Goal: Information Seeking & Learning: Learn about a topic

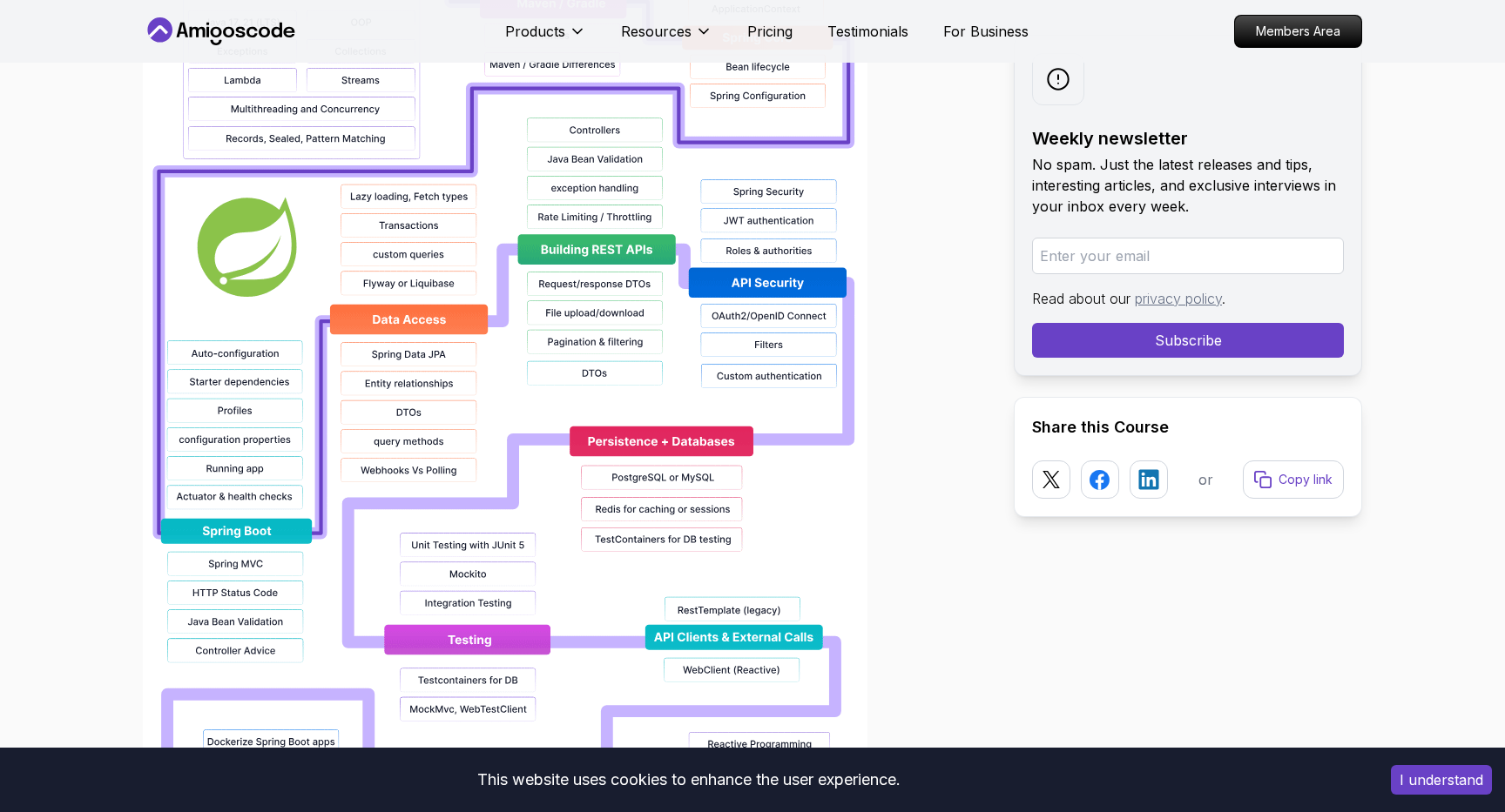
click at [635, 420] on img at bounding box center [505, 410] width 724 height 1114
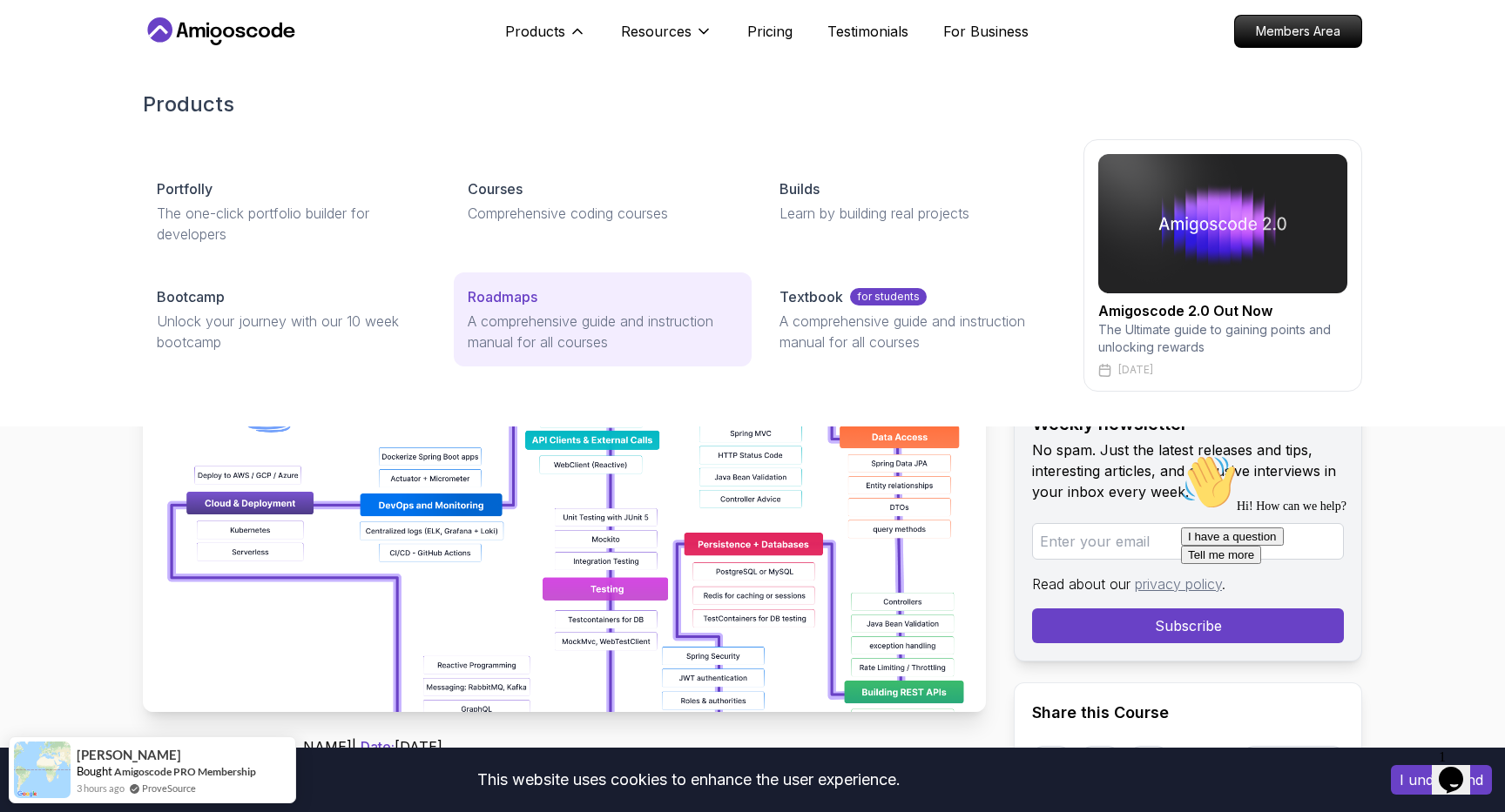
click at [511, 293] on p "Roadmaps" at bounding box center [502, 297] width 70 height 21
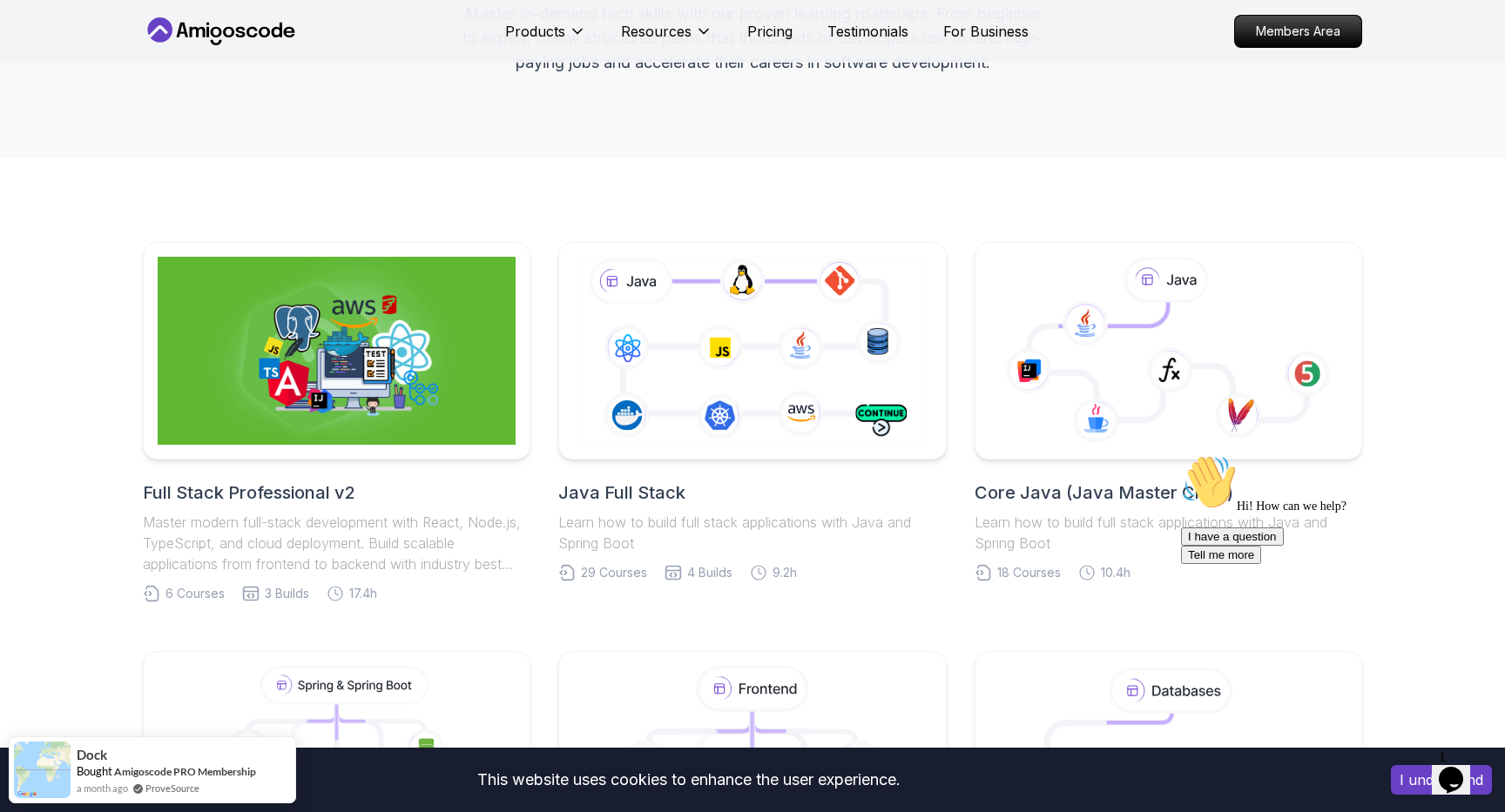
scroll to position [247, 0]
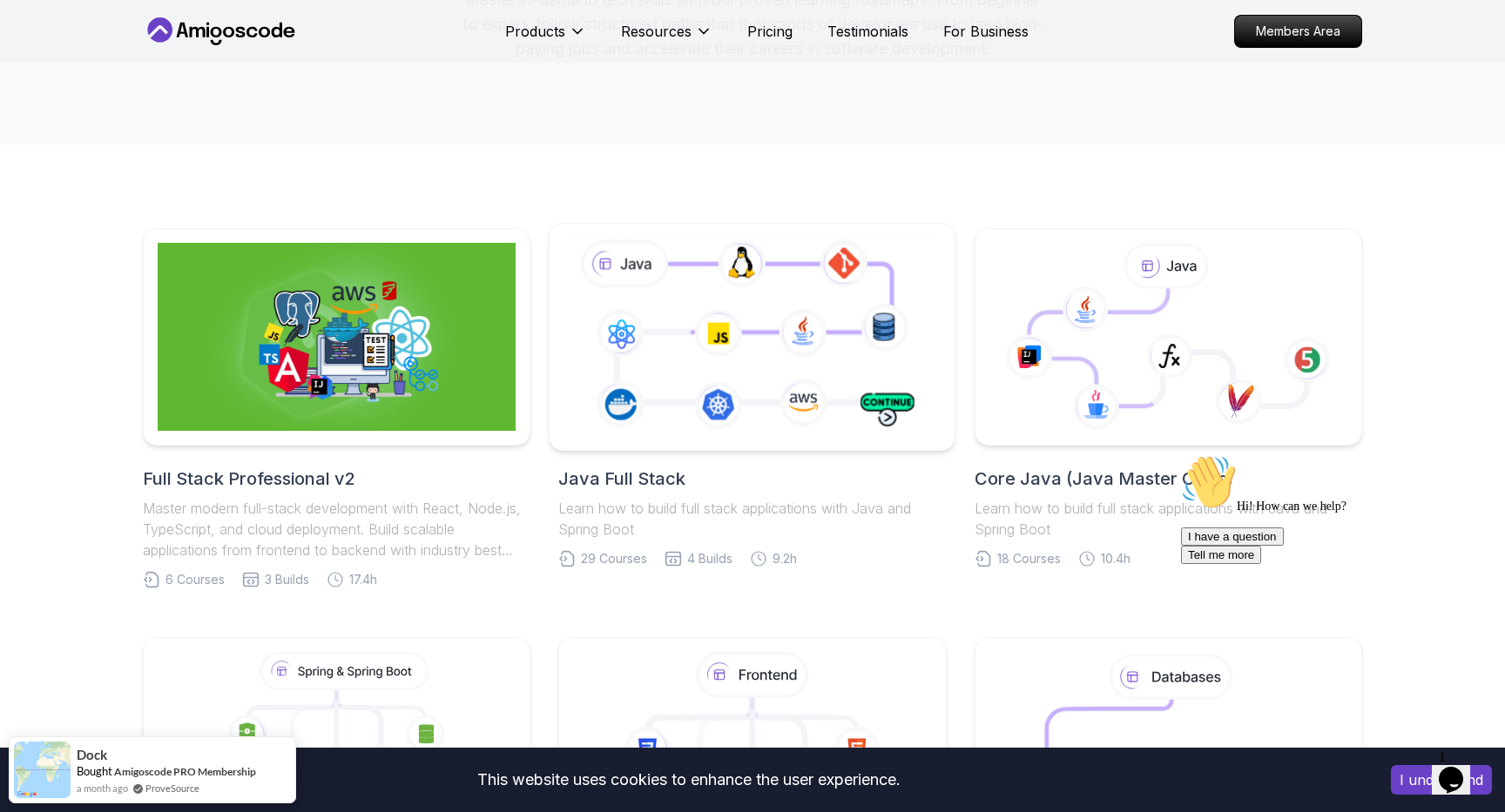
click at [712, 328] on icon at bounding box center [752, 337] width 369 height 205
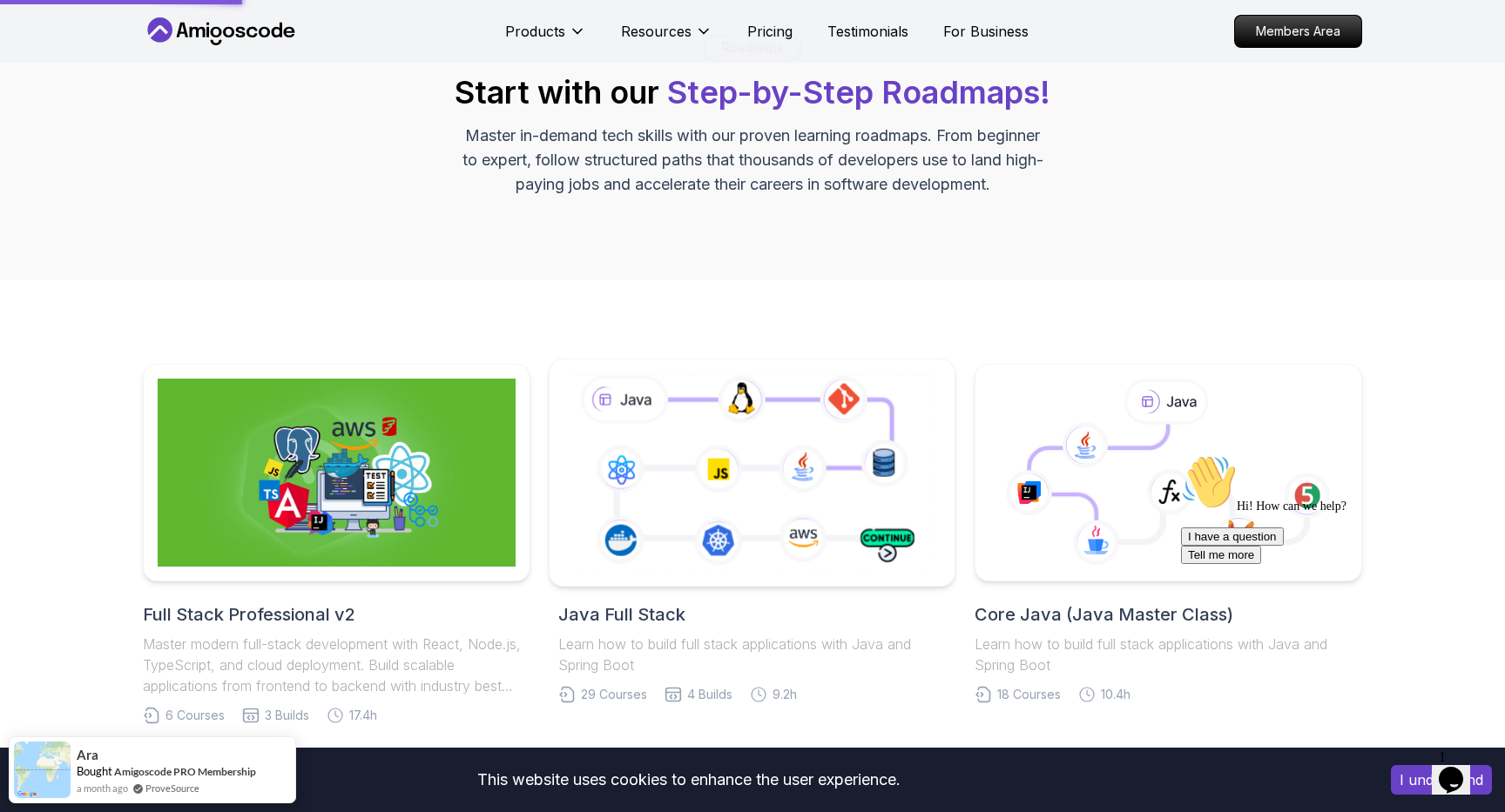
scroll to position [110, 0]
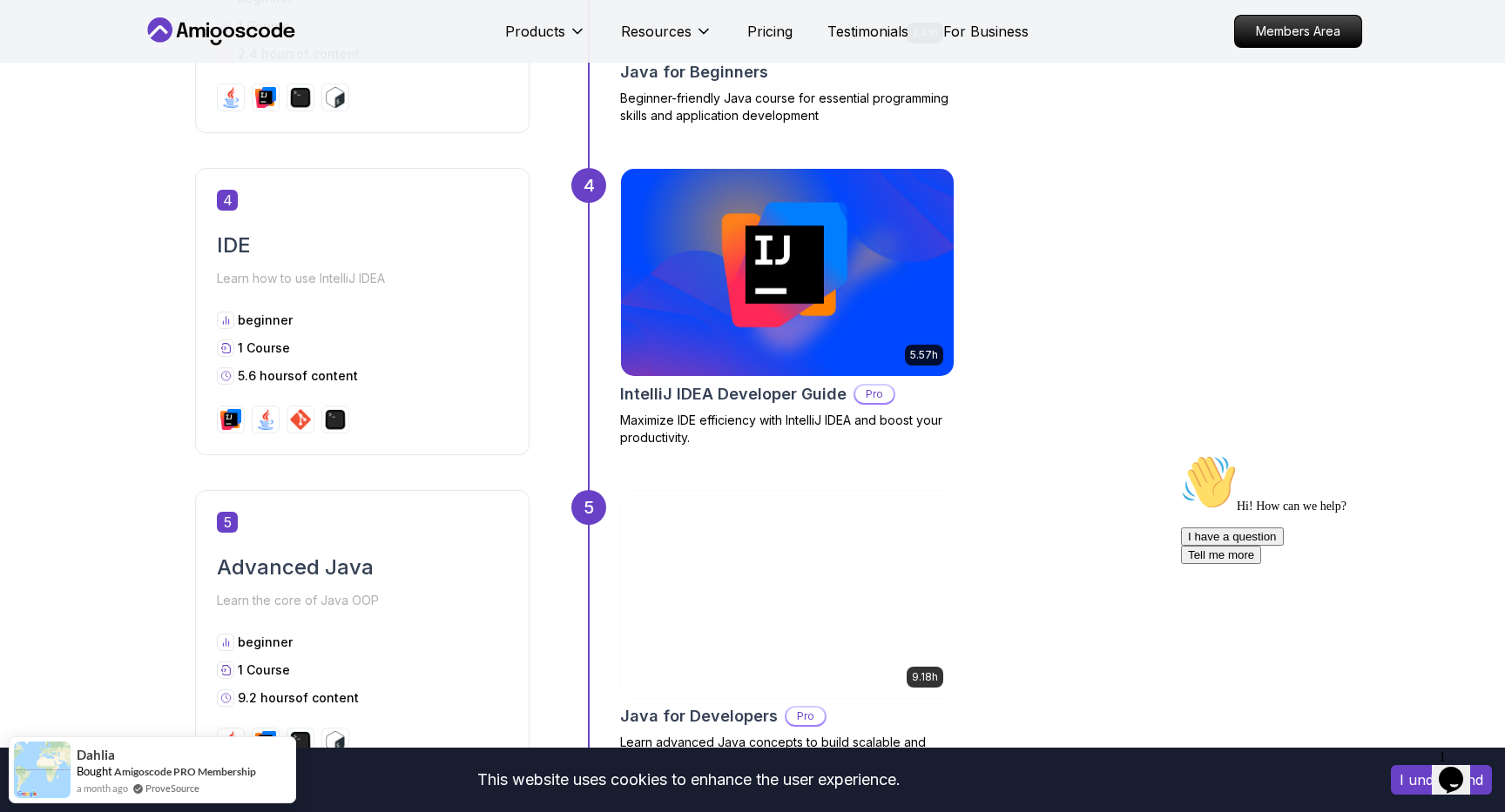
scroll to position [1824, 0]
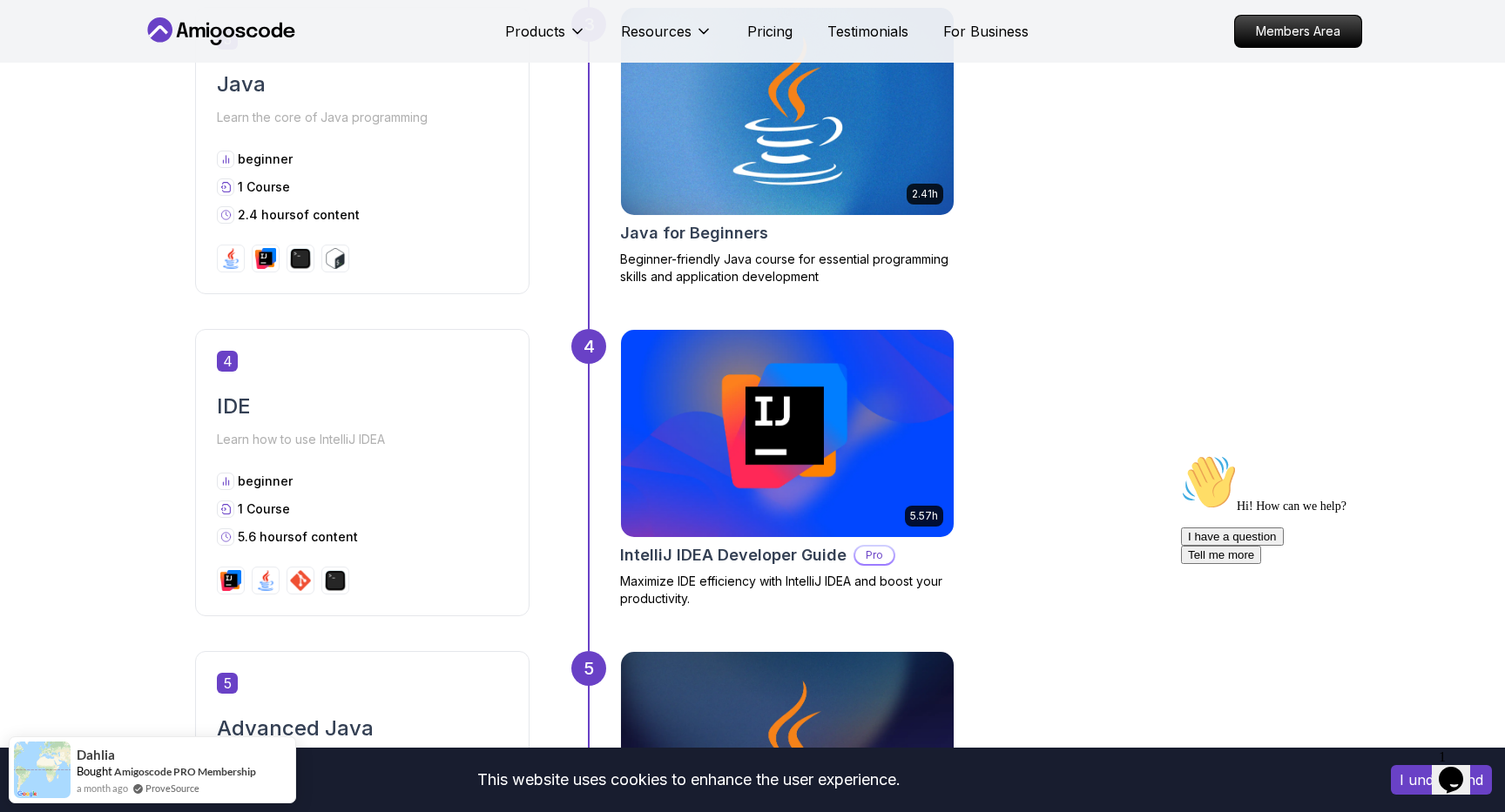
click at [550, 293] on div "3 Java Learn the core of Java programming beginner 1 Course 2.4 hours of conten…" at bounding box center [752, 168] width 1114 height 322
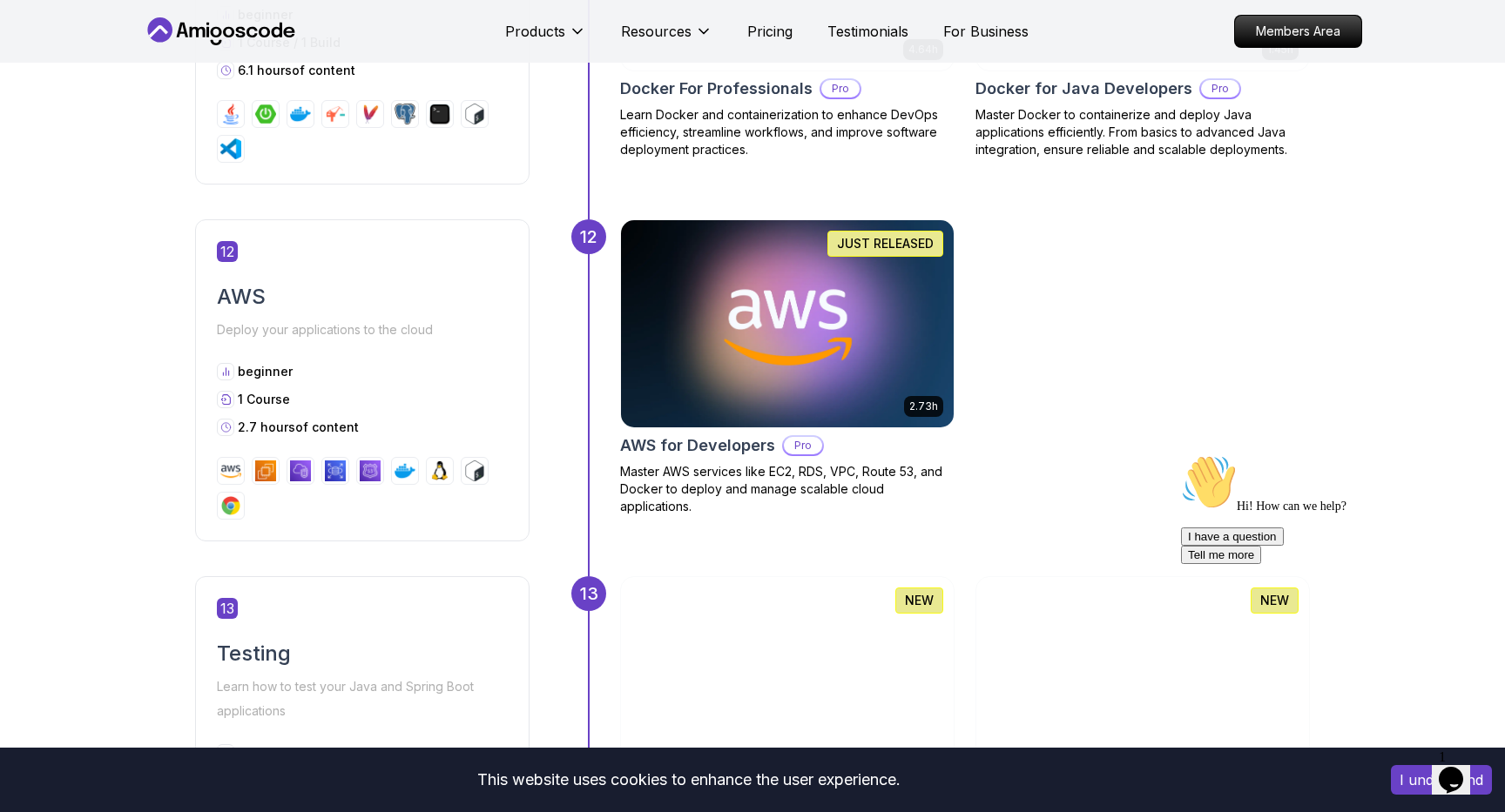
scroll to position [5289, 0]
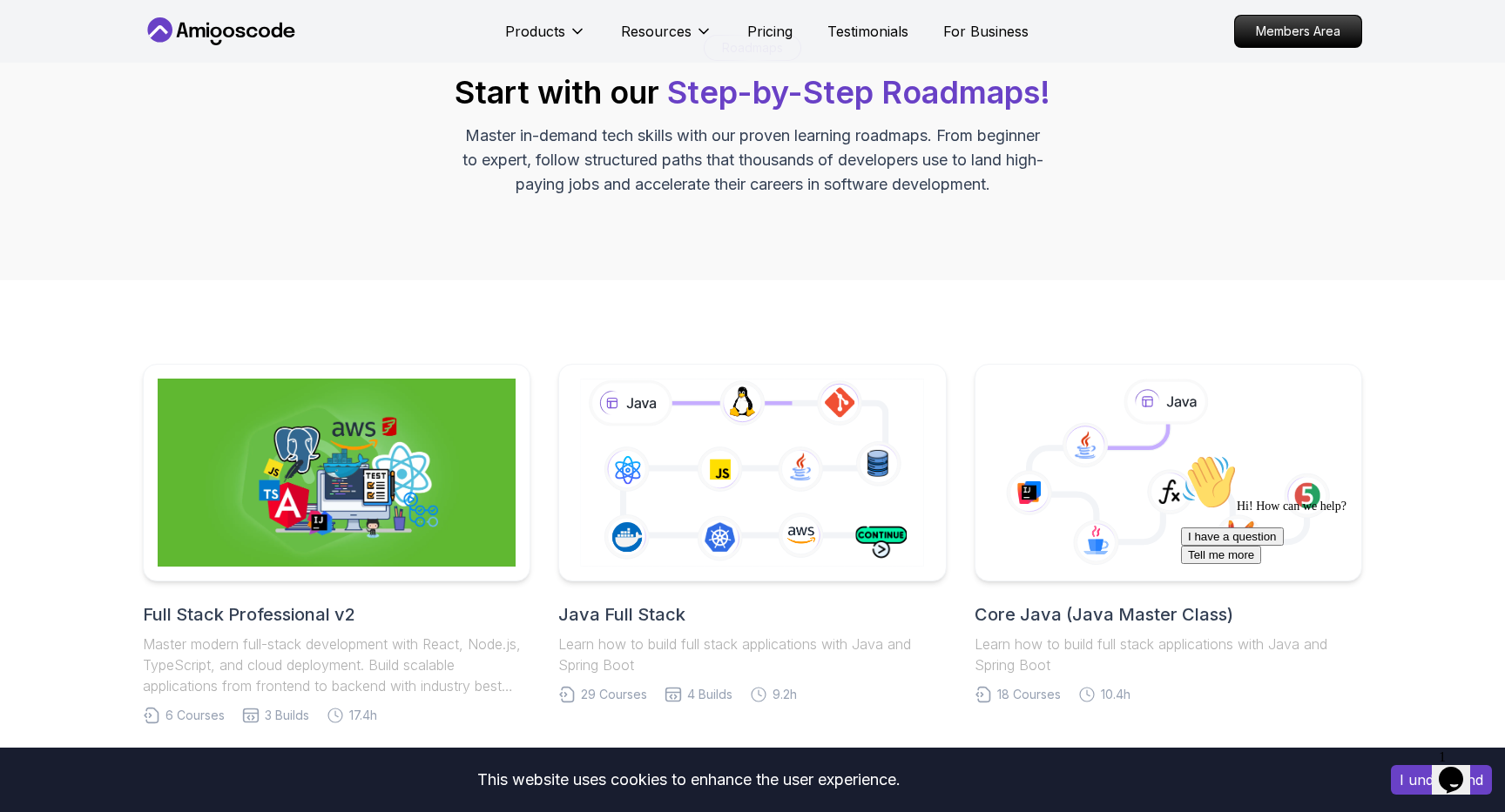
scroll to position [110, 0]
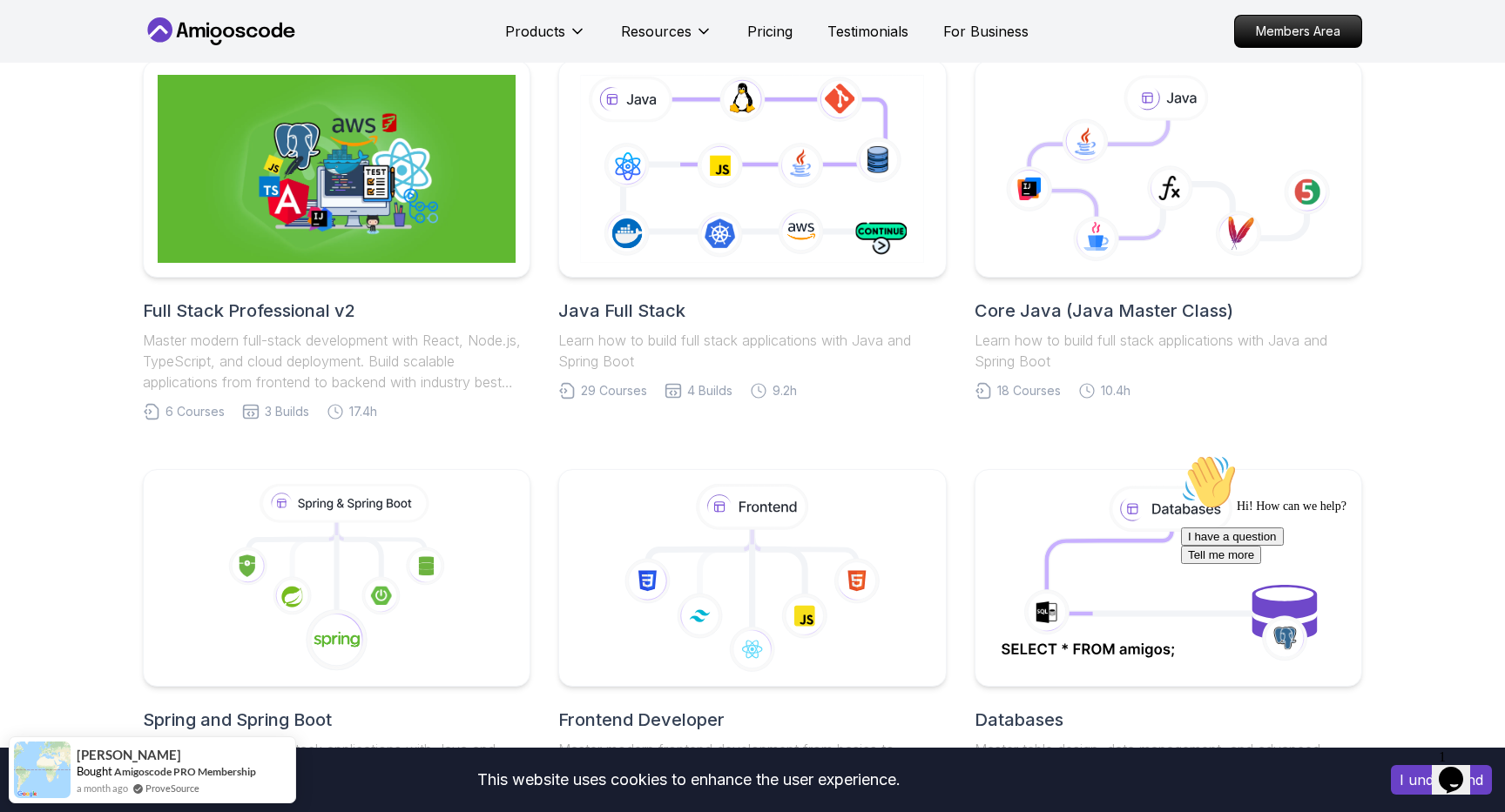
scroll to position [419, 0]
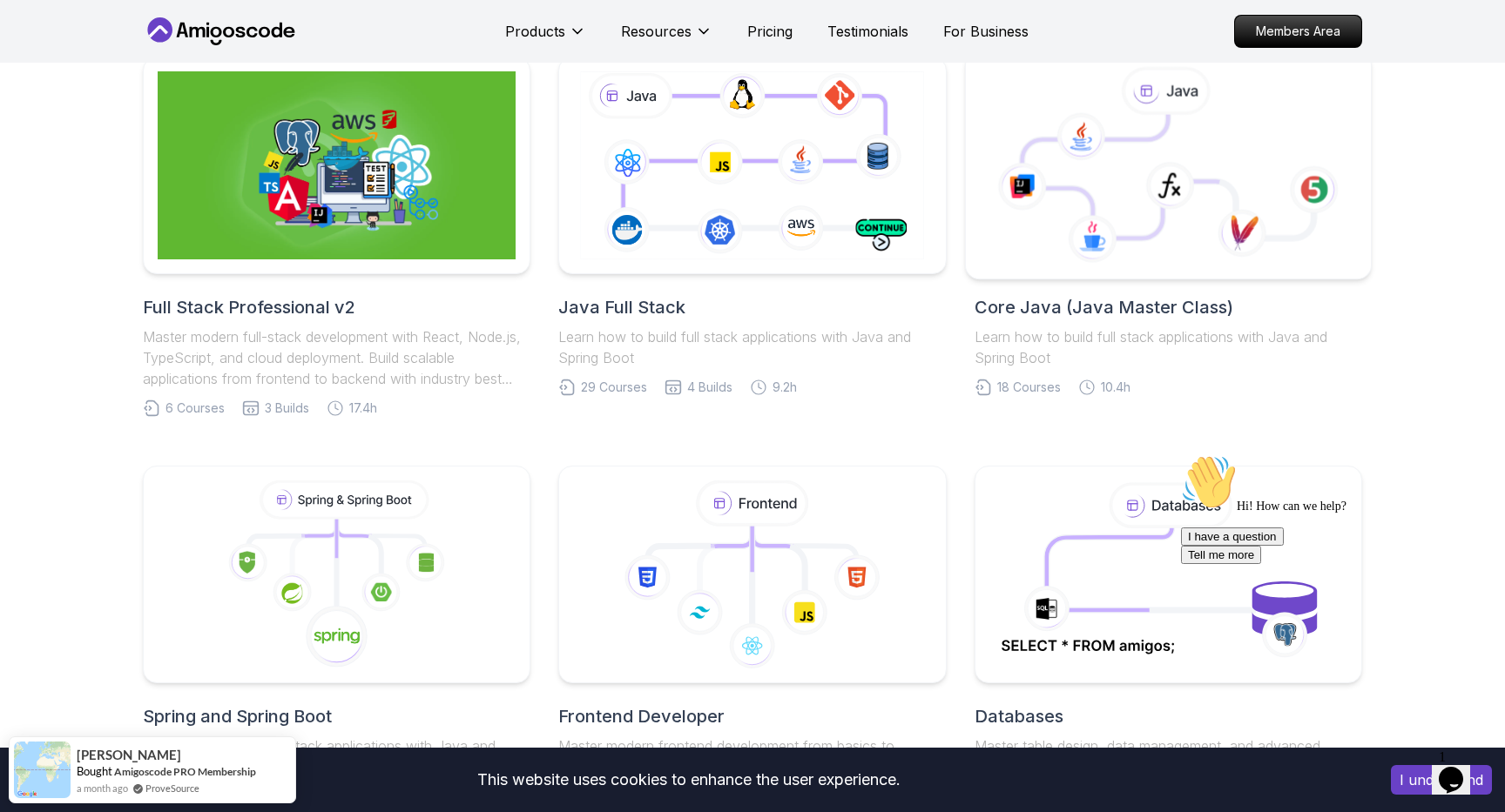
click at [1094, 190] on icon at bounding box center [1120, 176] width 198 height 123
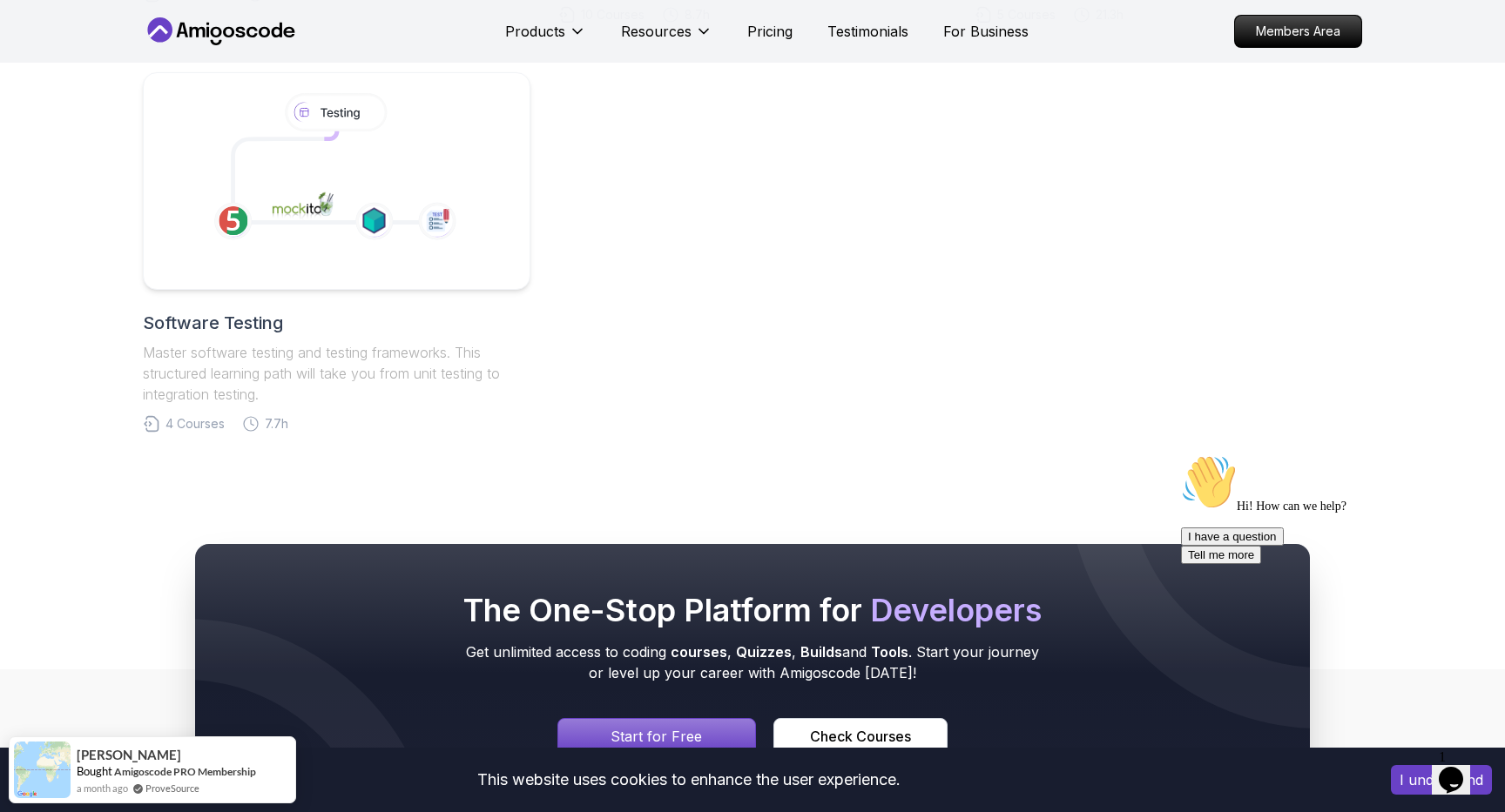
scroll to position [1229, 0]
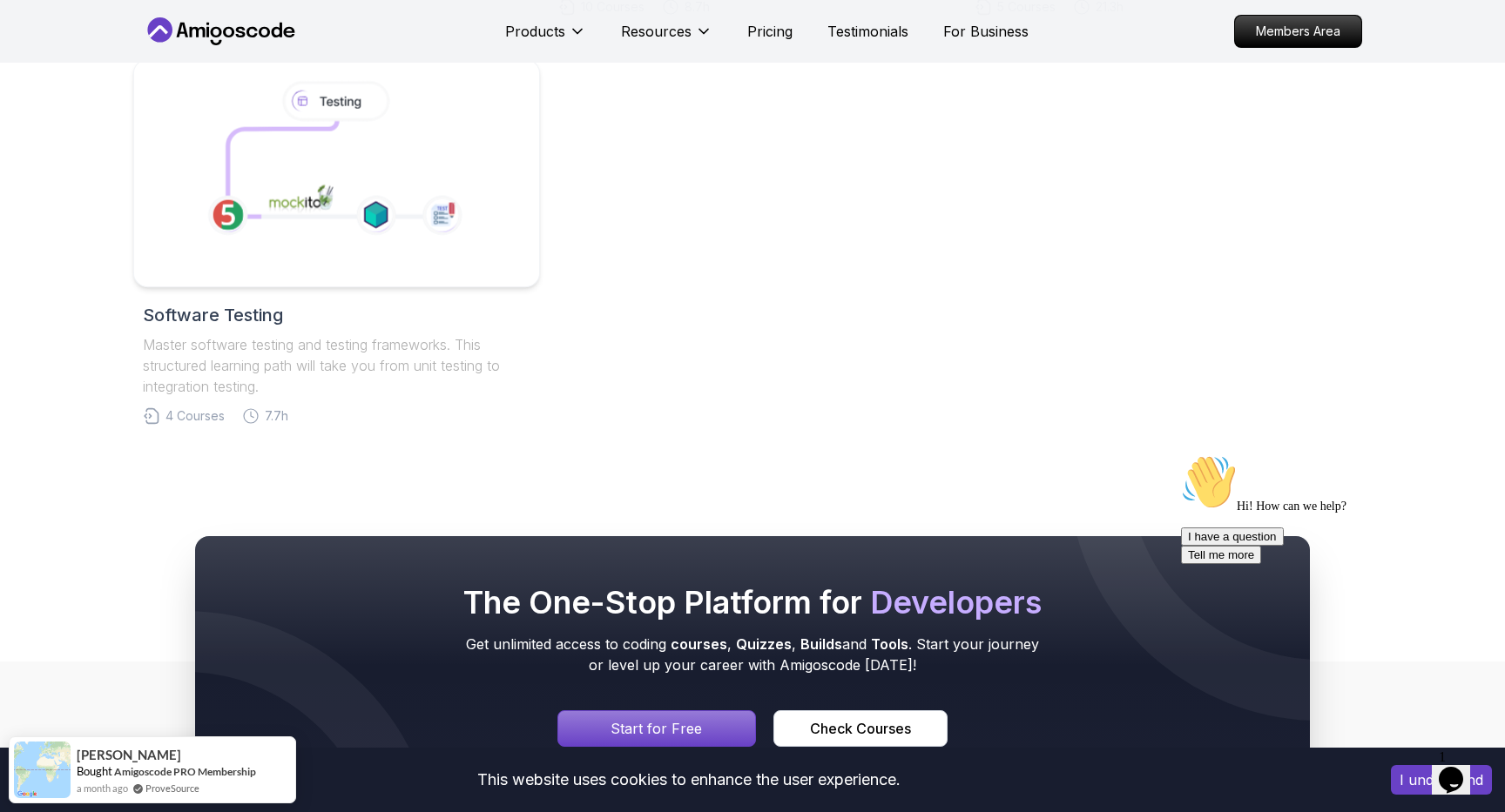
click at [343, 140] on icon at bounding box center [335, 168] width 213 height 96
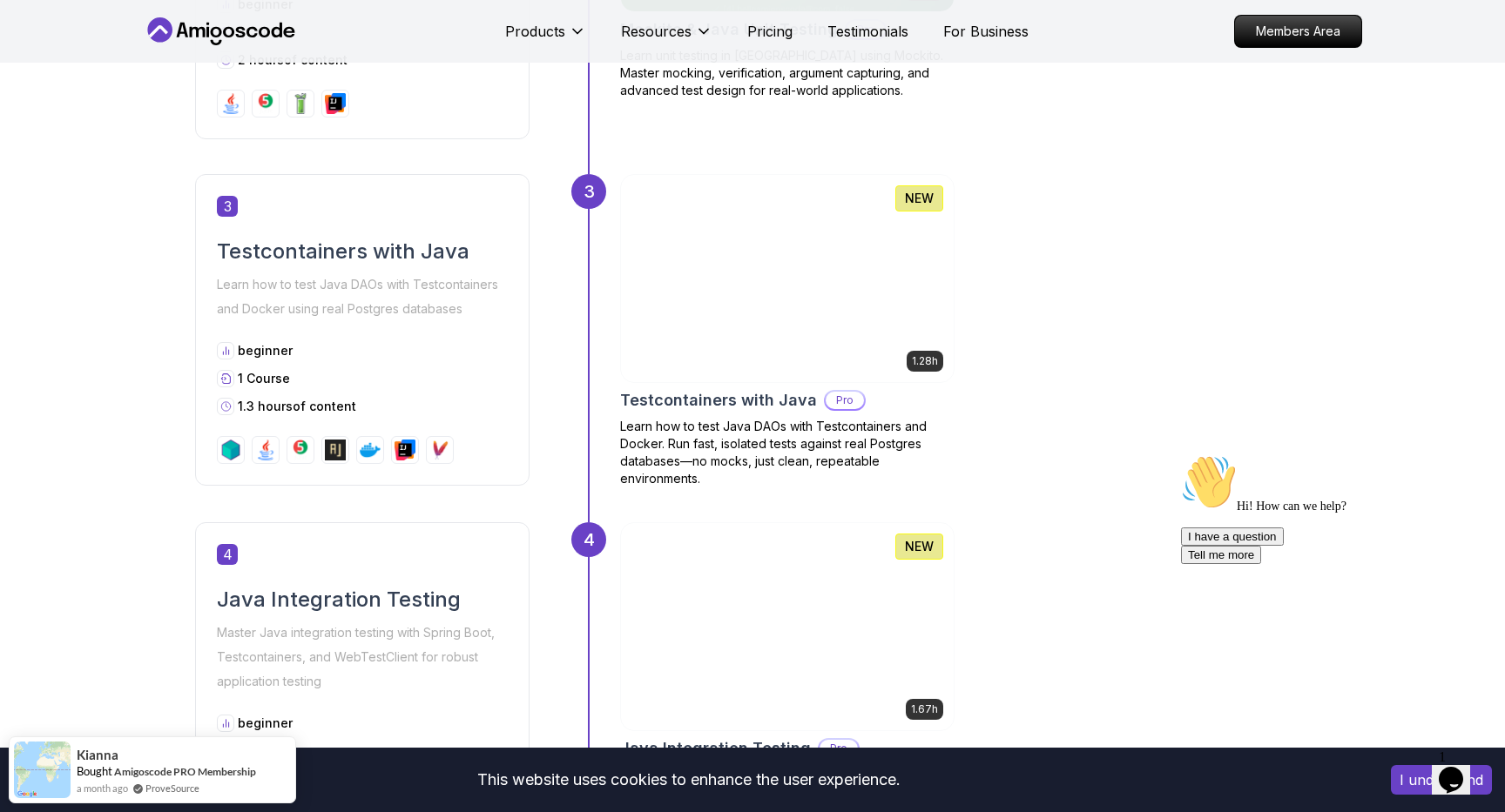
scroll to position [1496, 0]
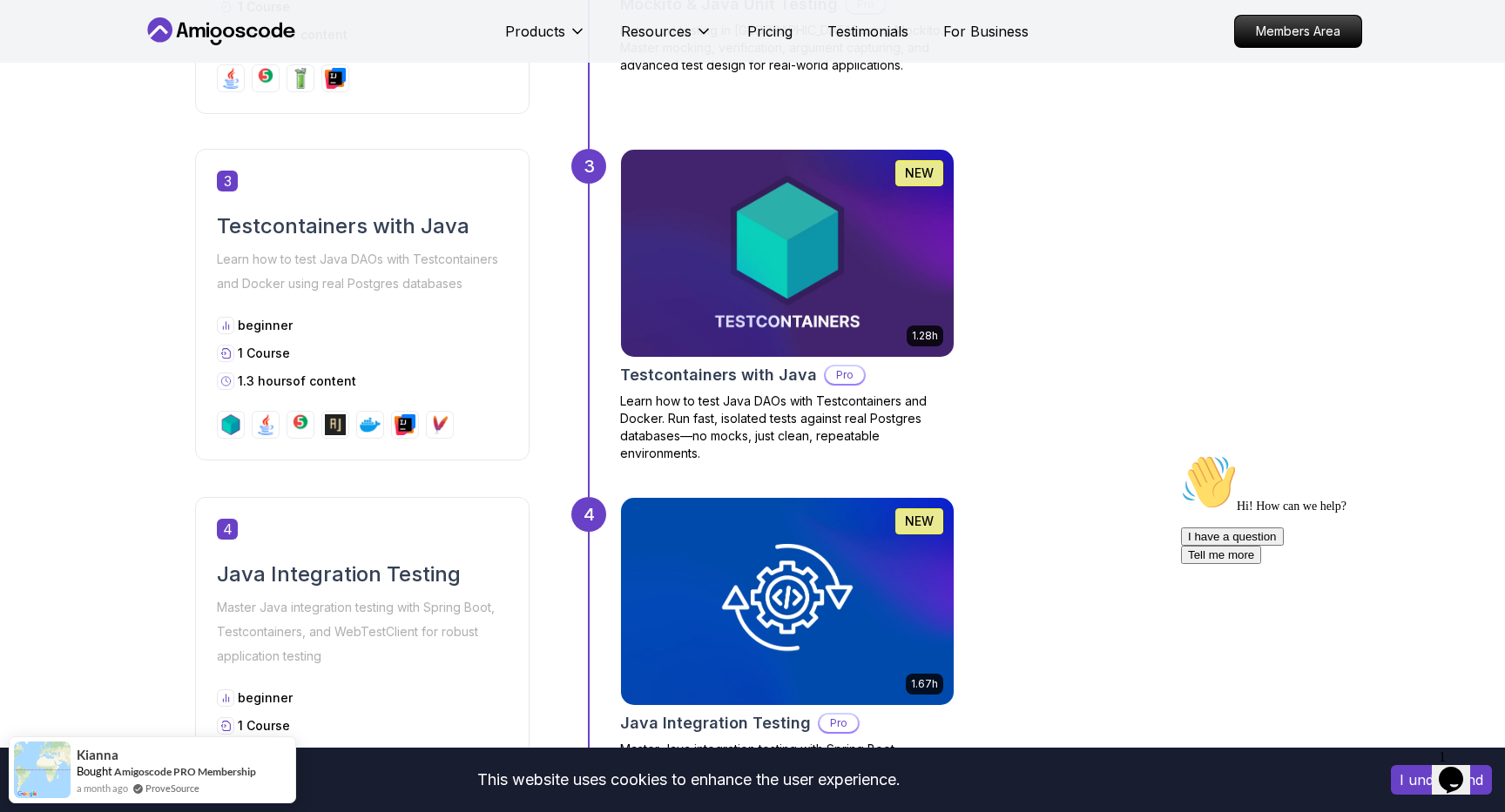
click at [1059, 451] on div "3 1.28h NEW Testcontainers with Java Pro Learn how to test Java DAOs with Testc…" at bounding box center [940, 323] width 738 height 348
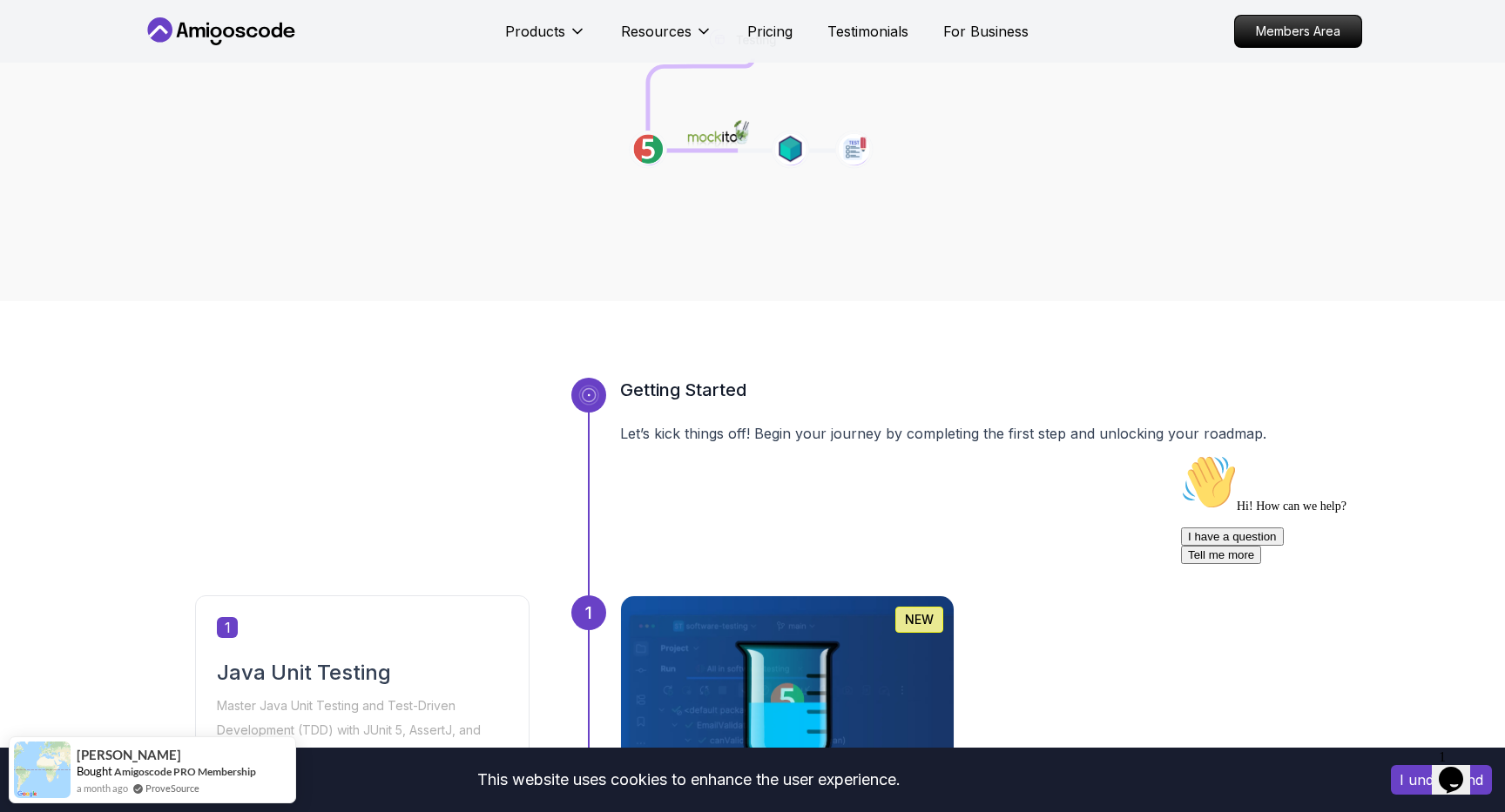
scroll to position [0, 0]
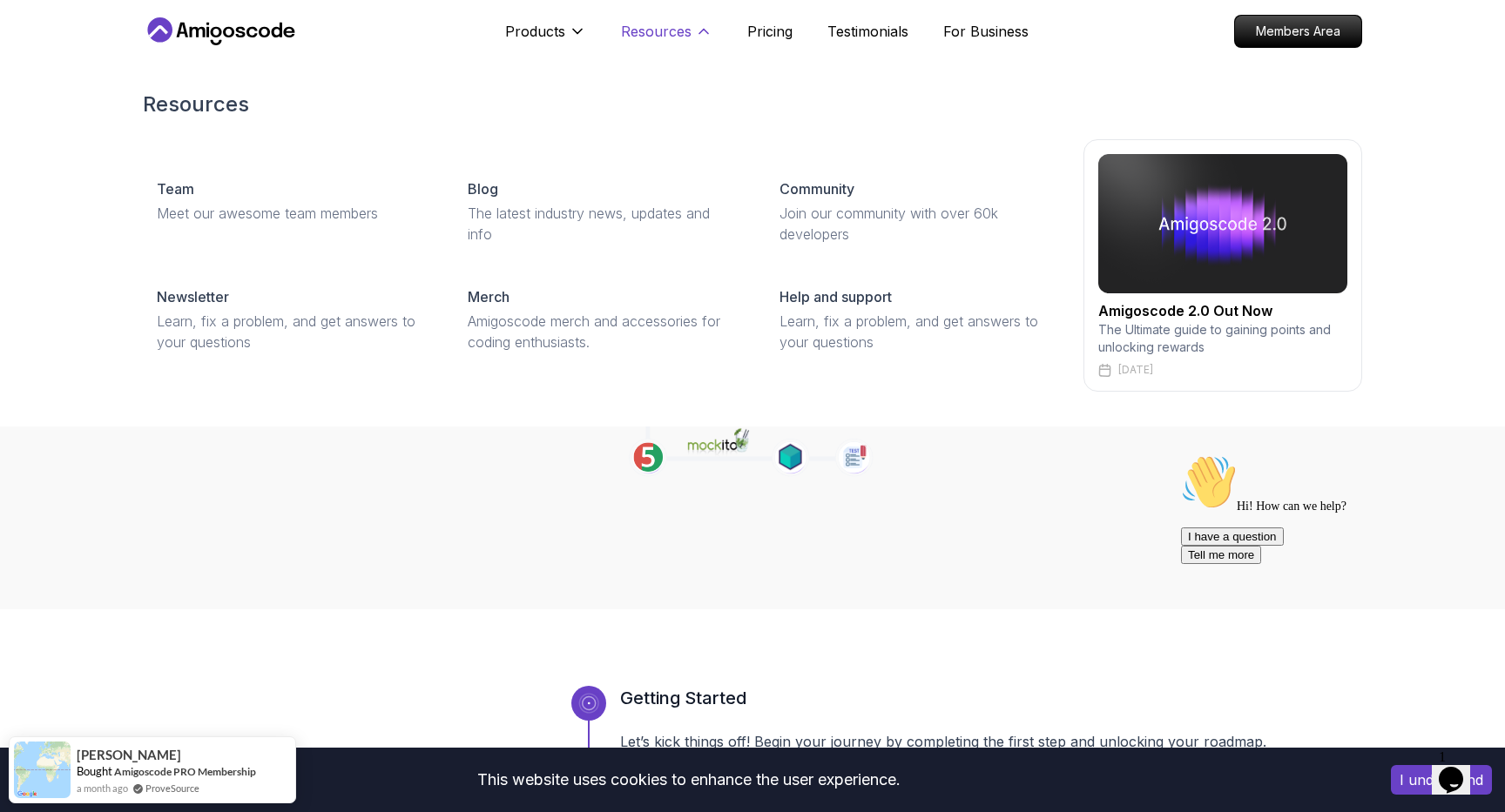
click at [677, 29] on p "Resources" at bounding box center [656, 32] width 71 height 21
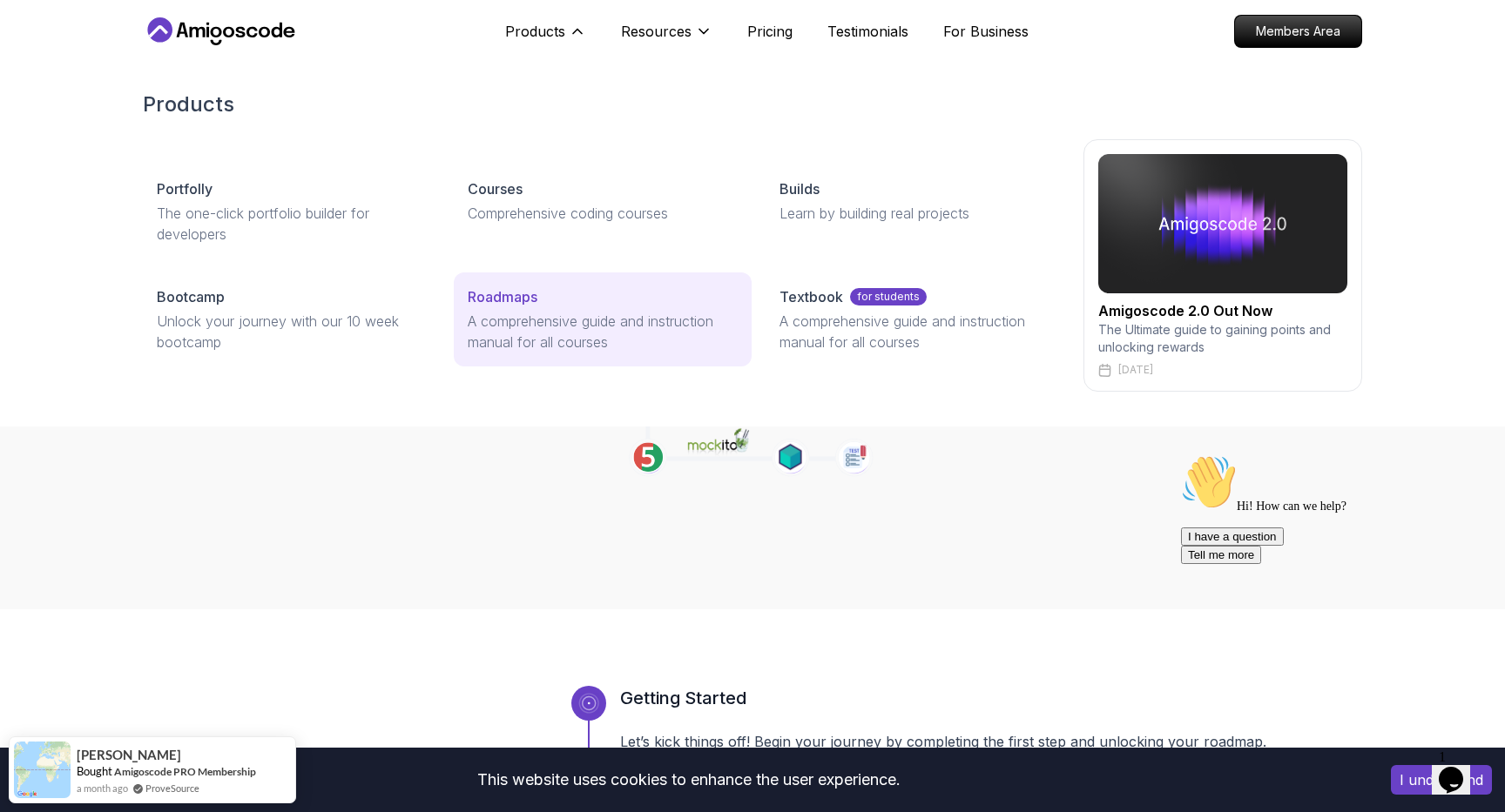
click at [520, 290] on p "Roadmaps" at bounding box center [502, 297] width 70 height 21
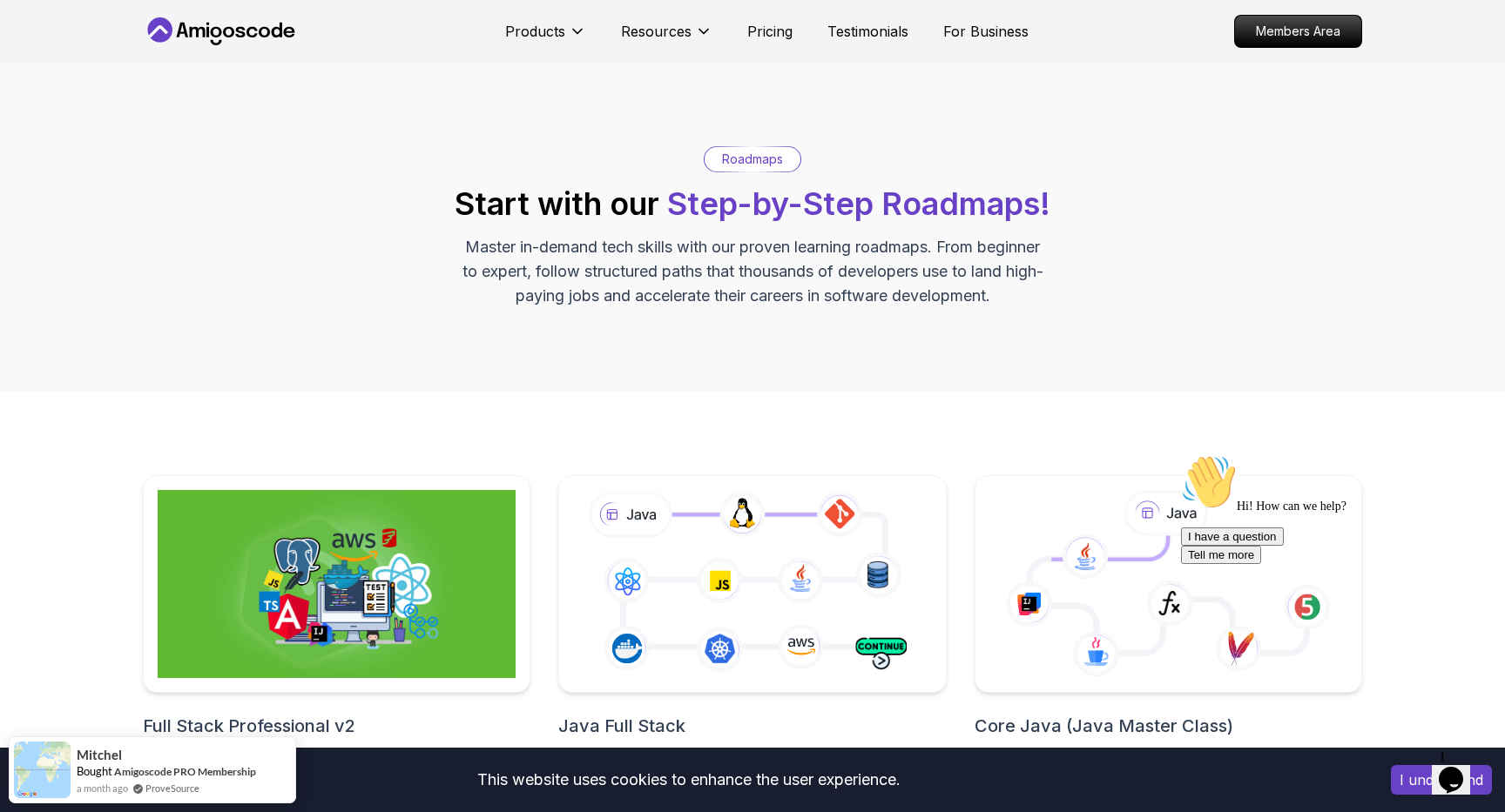
scroll to position [275, 0]
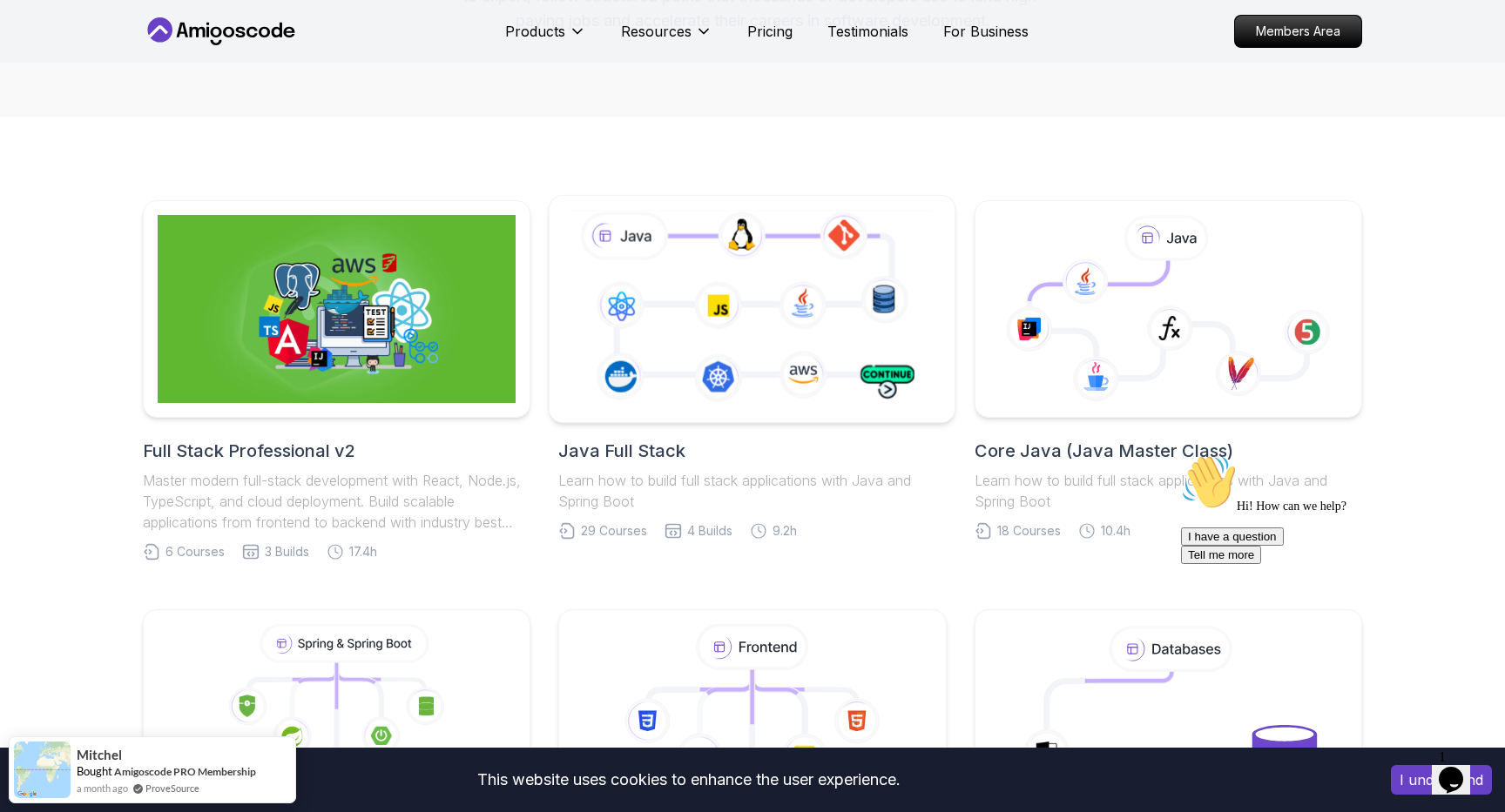
click at [736, 306] on icon at bounding box center [752, 309] width 369 height 205
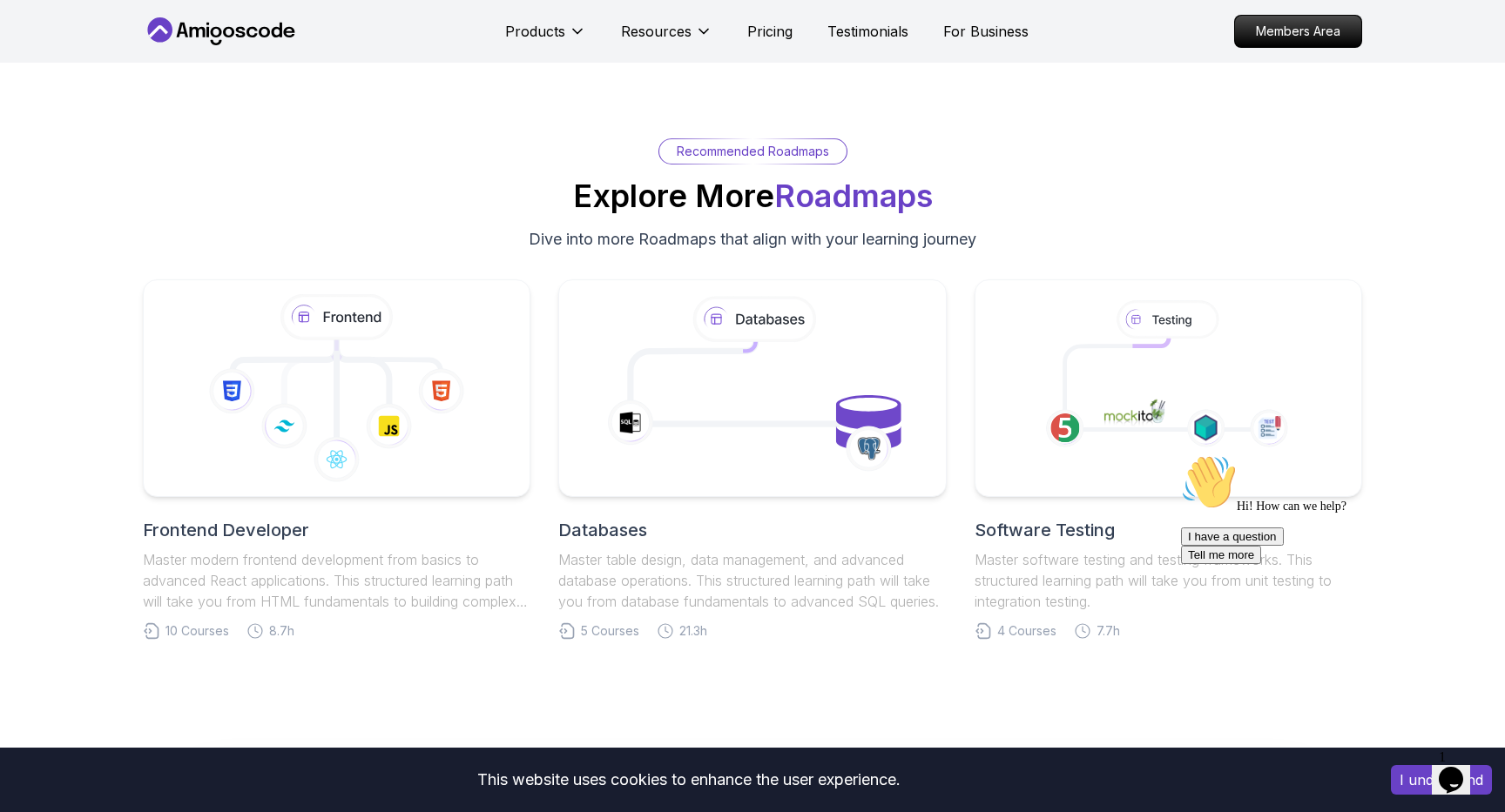
scroll to position [7828, 0]
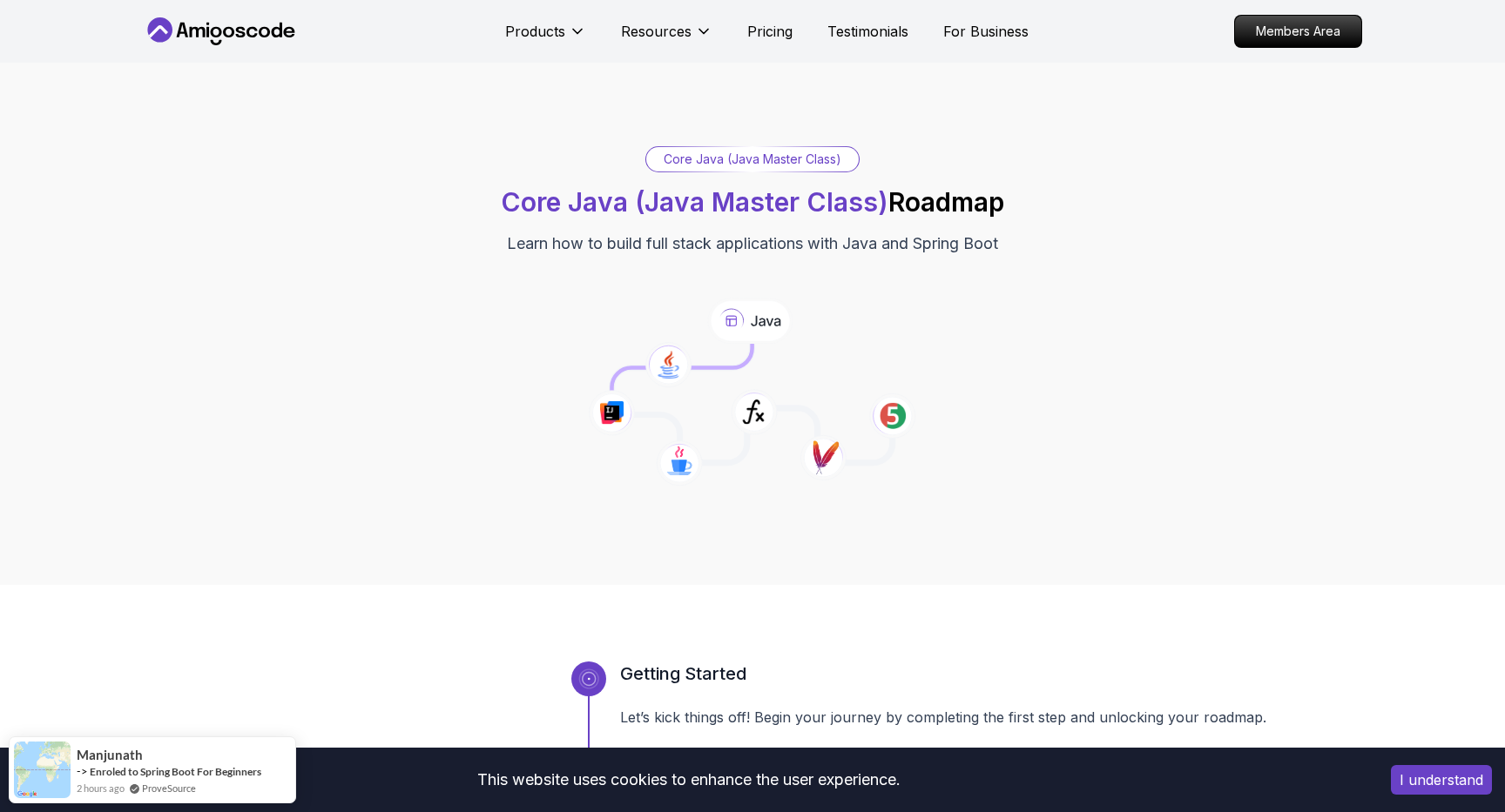
click at [986, 208] on h1 "Core Java (Java Master Class) Roadmap" at bounding box center [752, 202] width 504 height 32
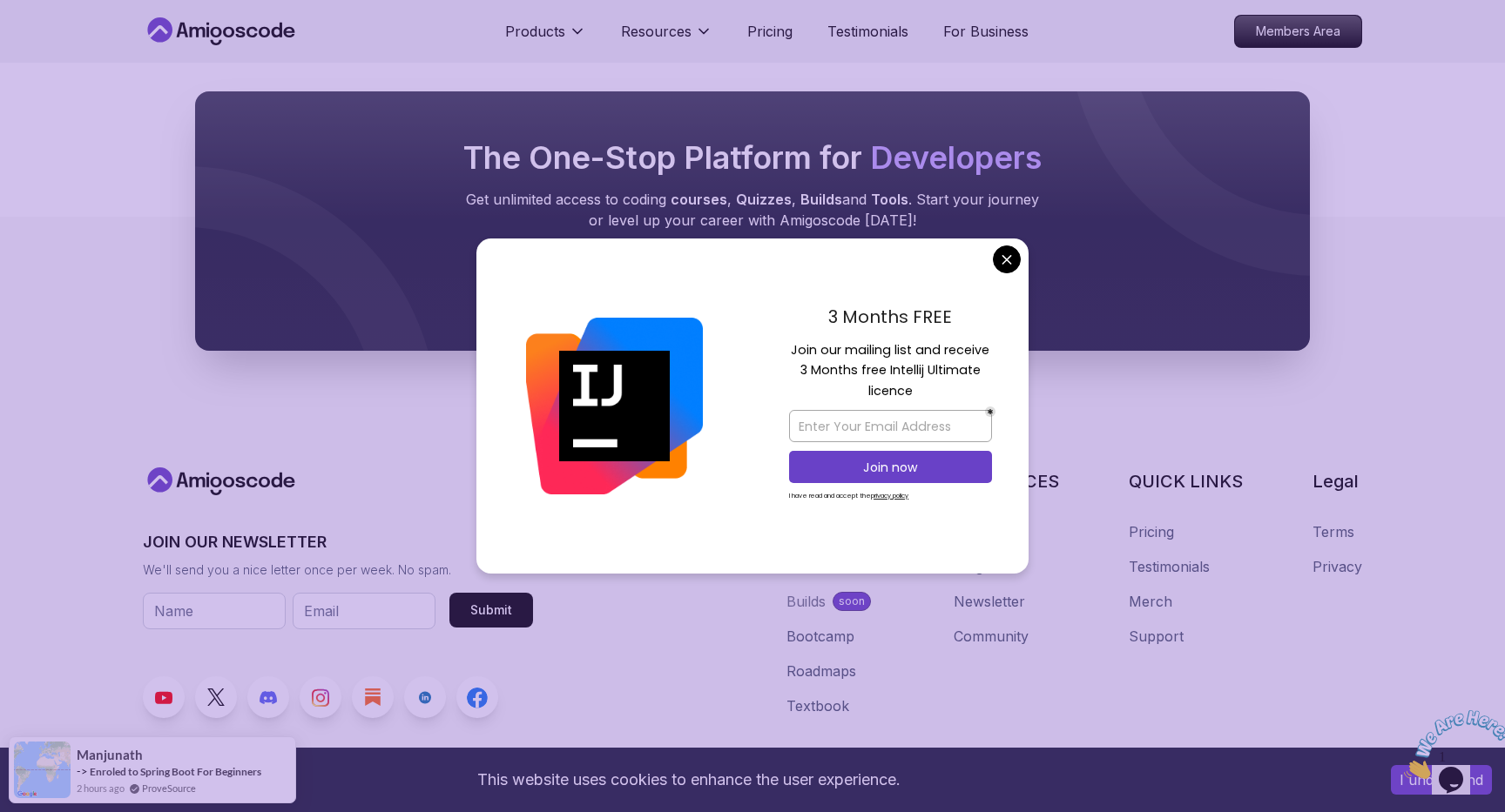
scroll to position [7023, 0]
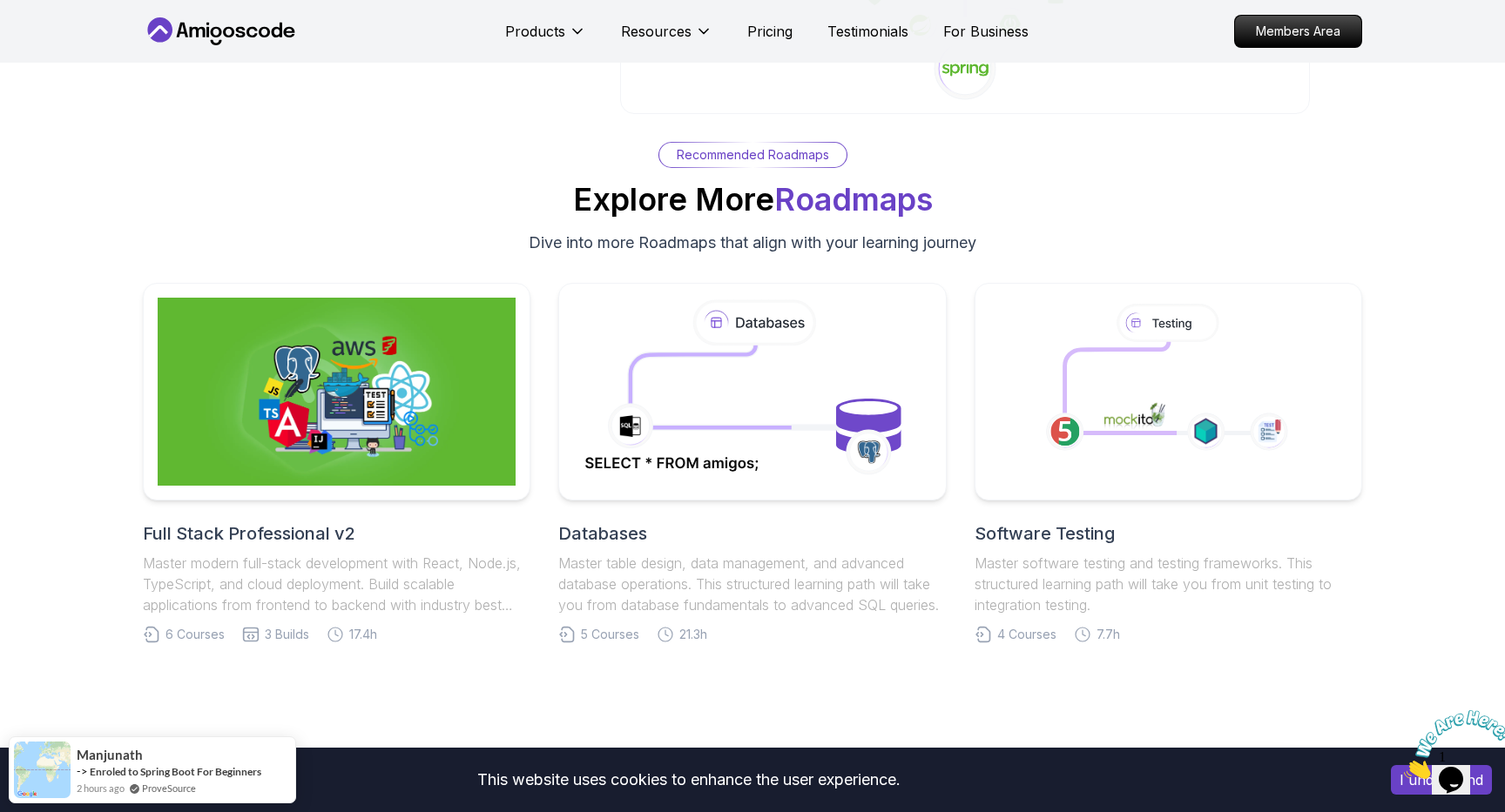
scroll to position [6086, 0]
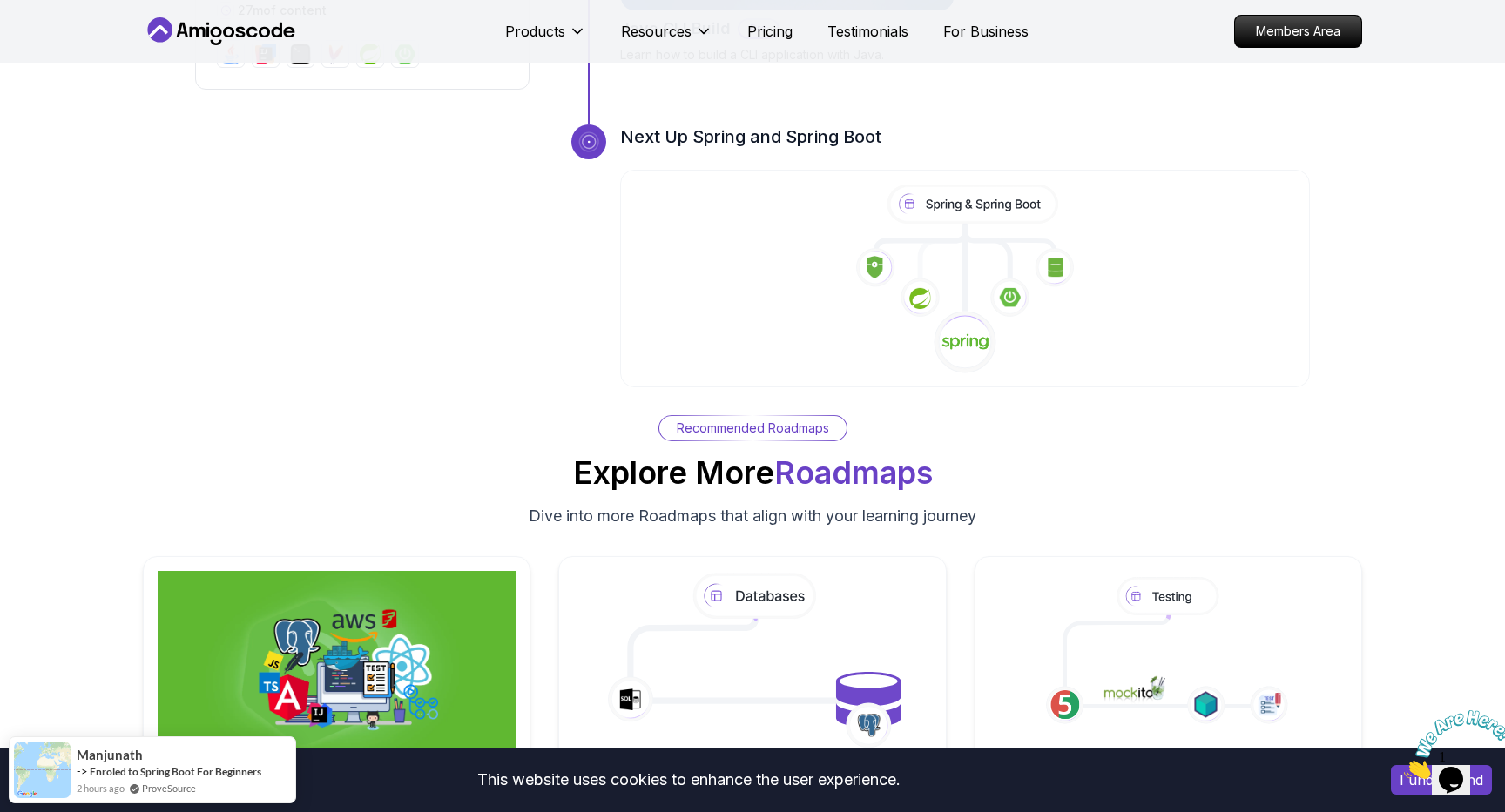
click at [1118, 415] on div "Recommended Roadmaps Explore More Roadmaps Dive into more Roadmaps that align w…" at bounding box center [752, 472] width 1219 height 113
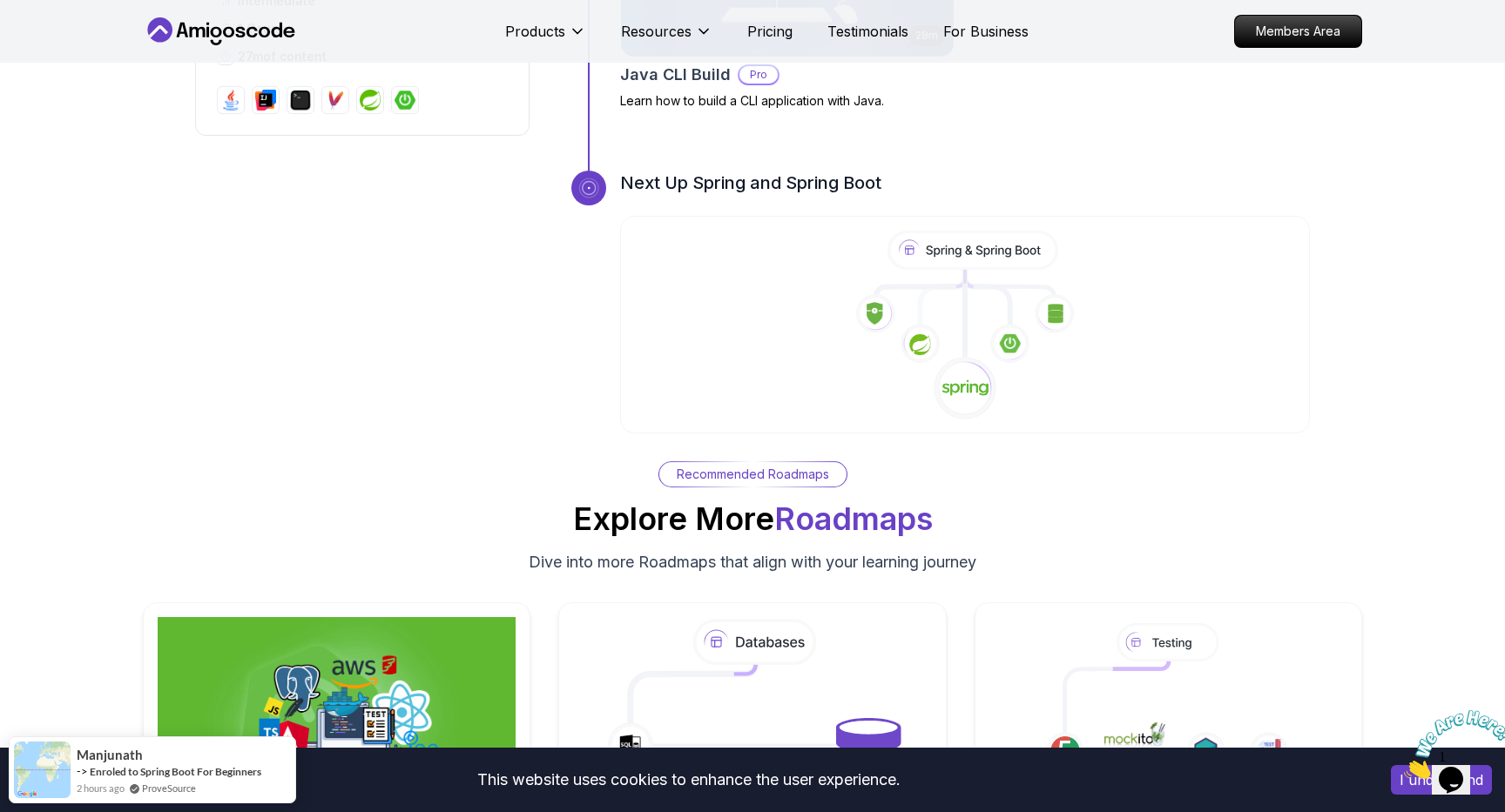
scroll to position [6040, 0]
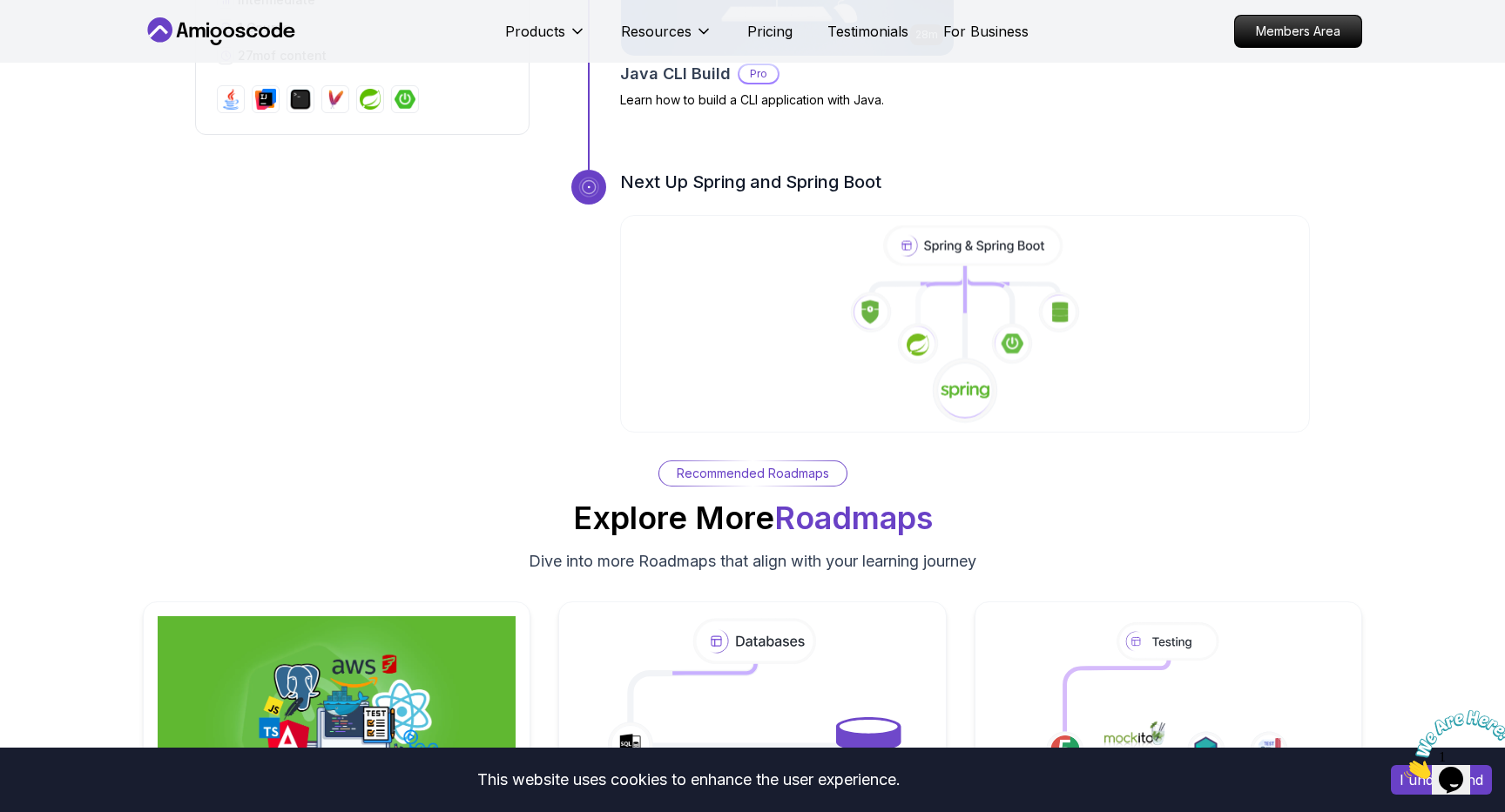
click at [962, 357] on icon at bounding box center [965, 391] width 67 height 67
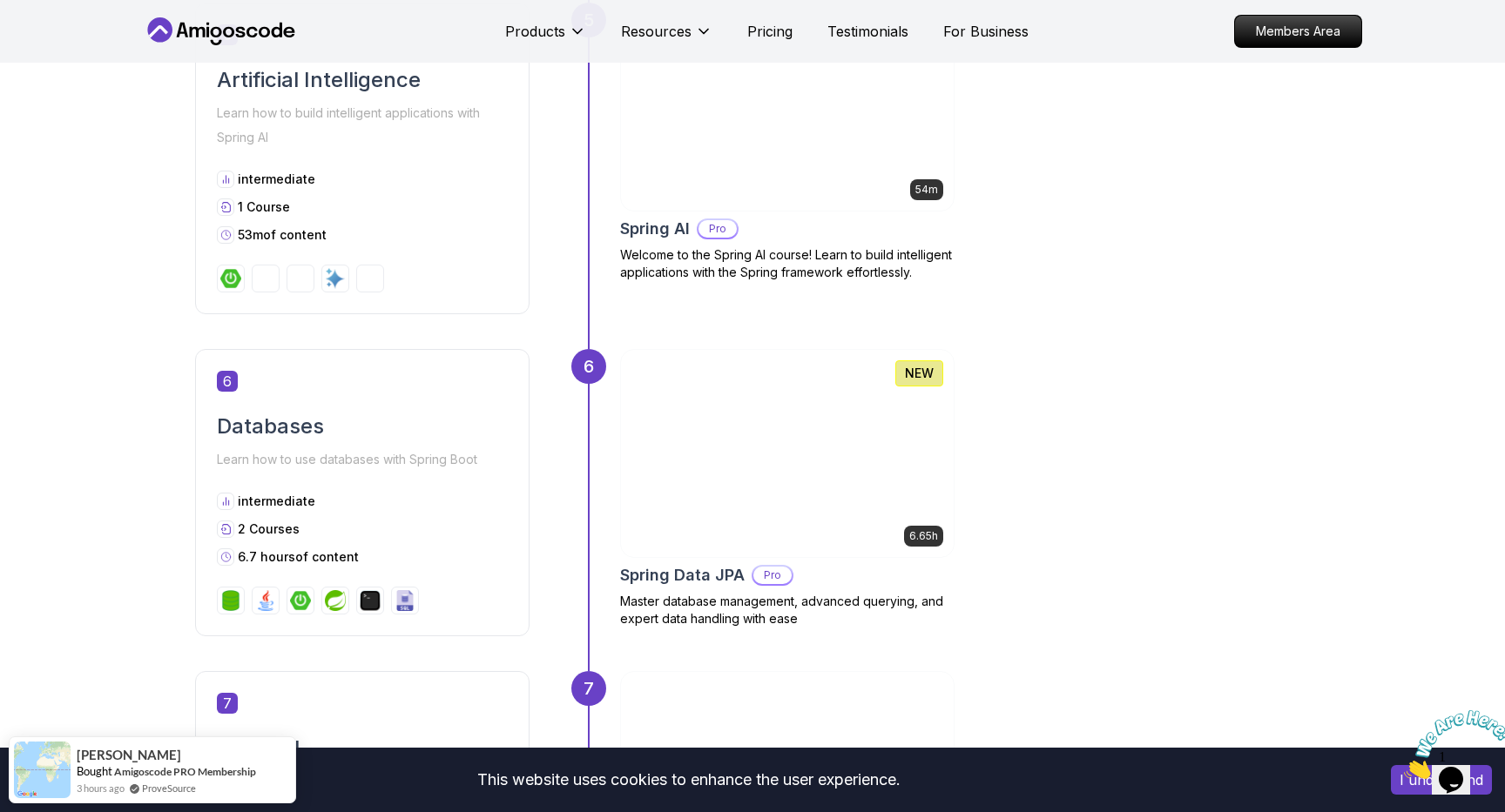
scroll to position [2537, 0]
